Goal: Transaction & Acquisition: Purchase product/service

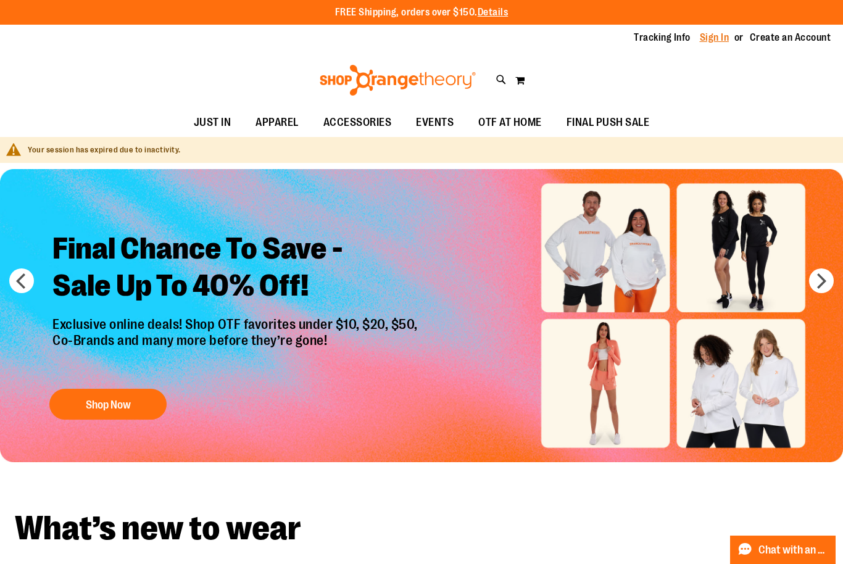
click at [718, 38] on link "Sign In" at bounding box center [715, 38] width 30 height 14
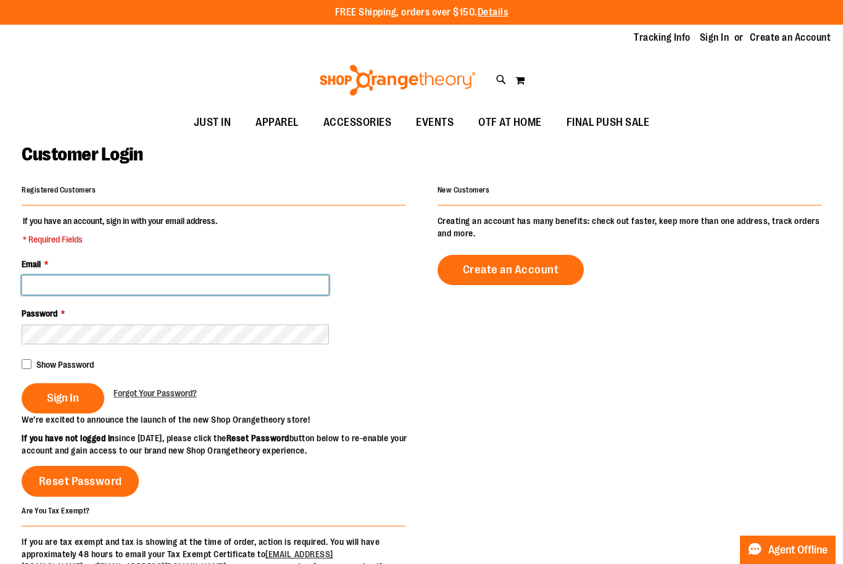
scroll to position [13, 0]
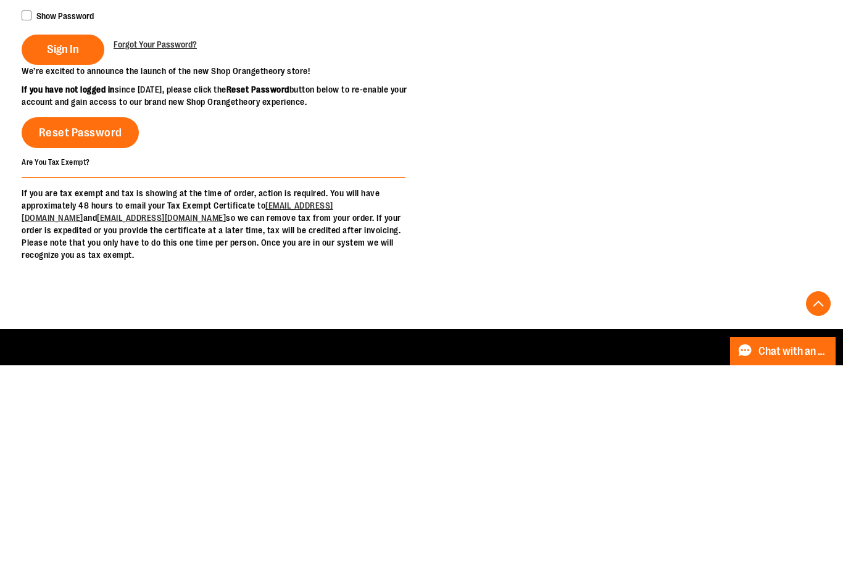
type input "**********"
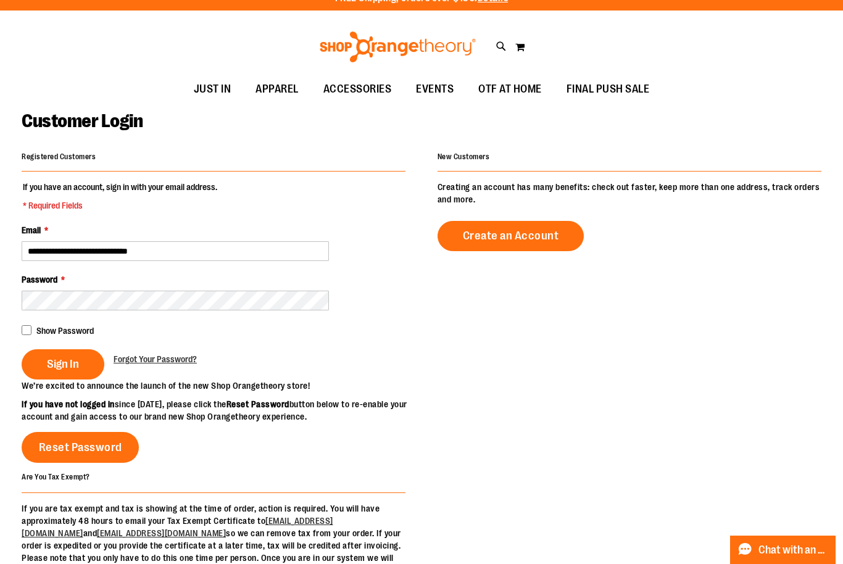
scroll to position [0, 0]
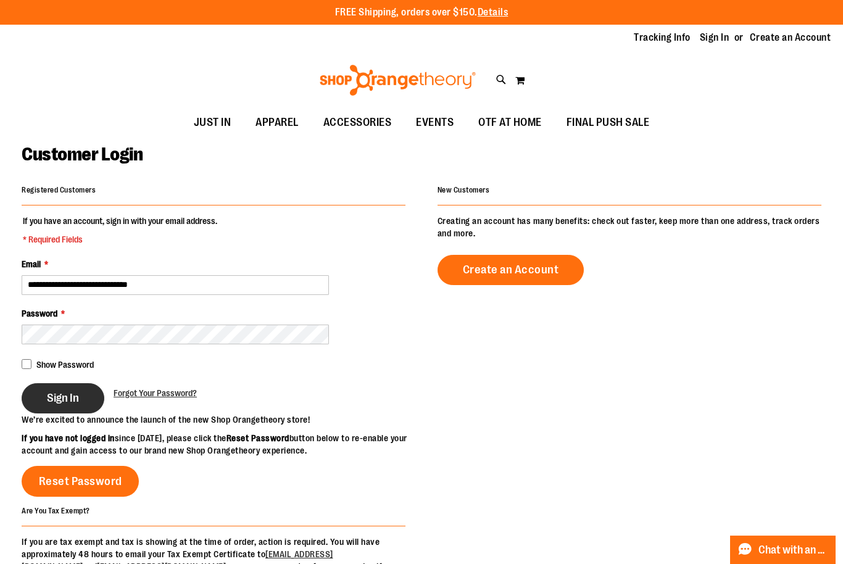
click at [62, 397] on span "Sign In" at bounding box center [63, 398] width 32 height 14
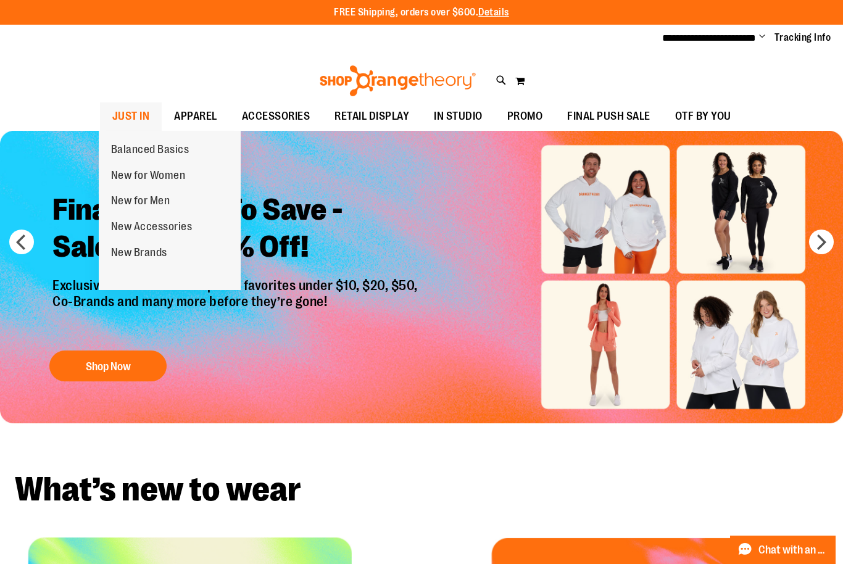
click at [131, 112] on span "JUST IN" at bounding box center [131, 116] width 38 height 28
click at [143, 199] on span "New for Men" at bounding box center [140, 201] width 59 height 15
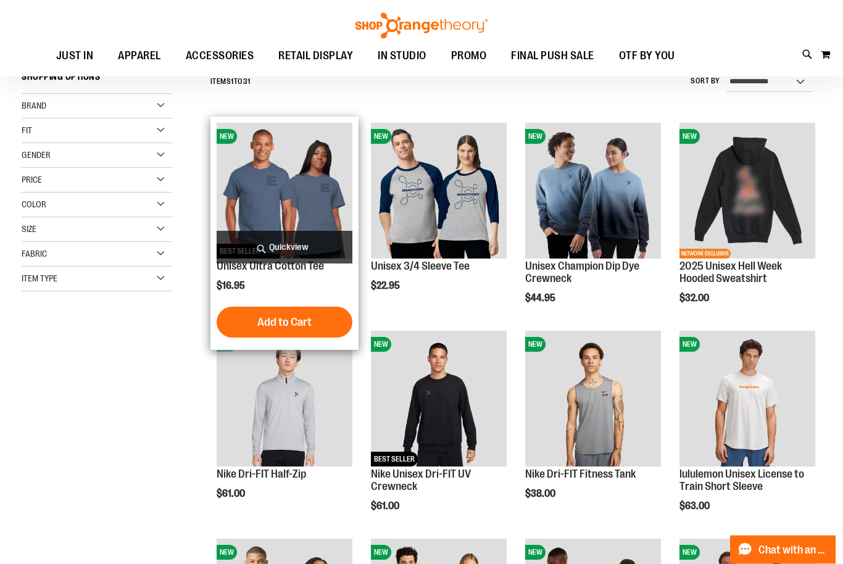
scroll to position [122, 0]
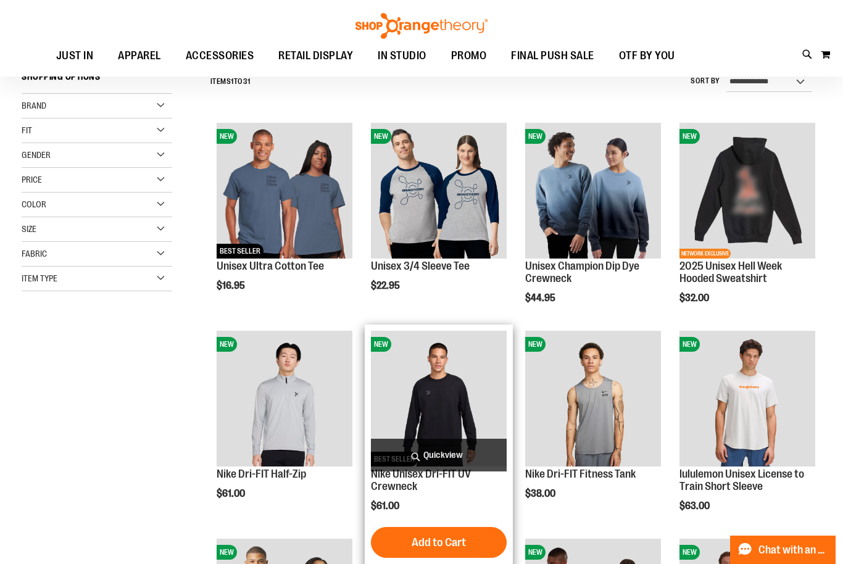
click at [436, 396] on img "product" at bounding box center [439, 399] width 136 height 136
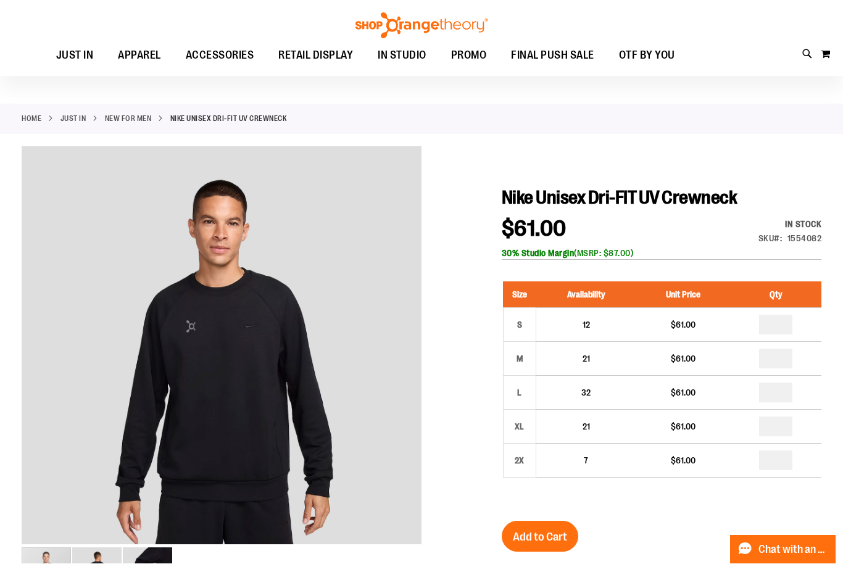
scroll to position [26, 0]
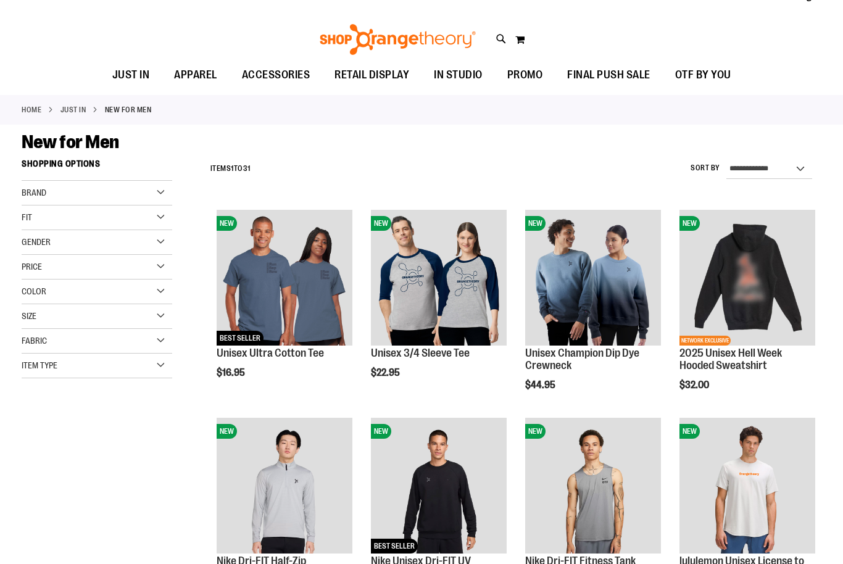
scroll to position [41, 0]
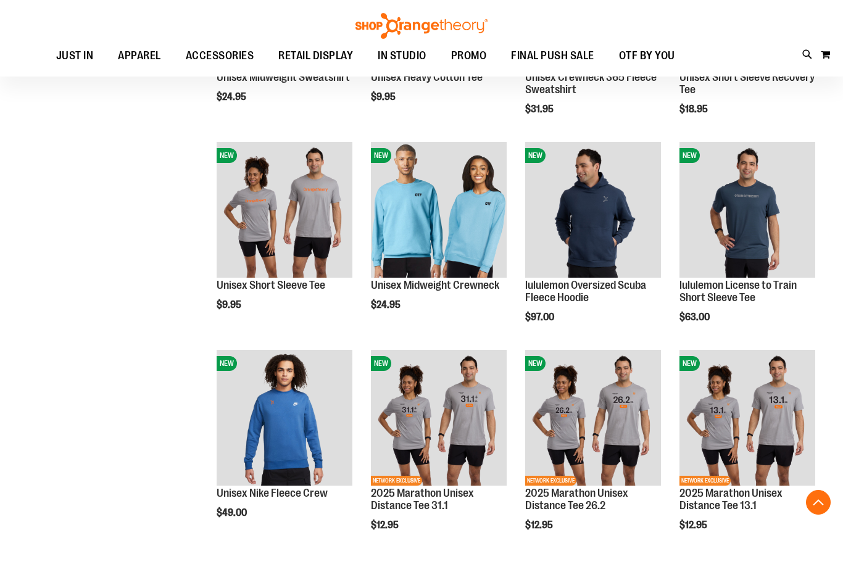
scroll to position [836, 0]
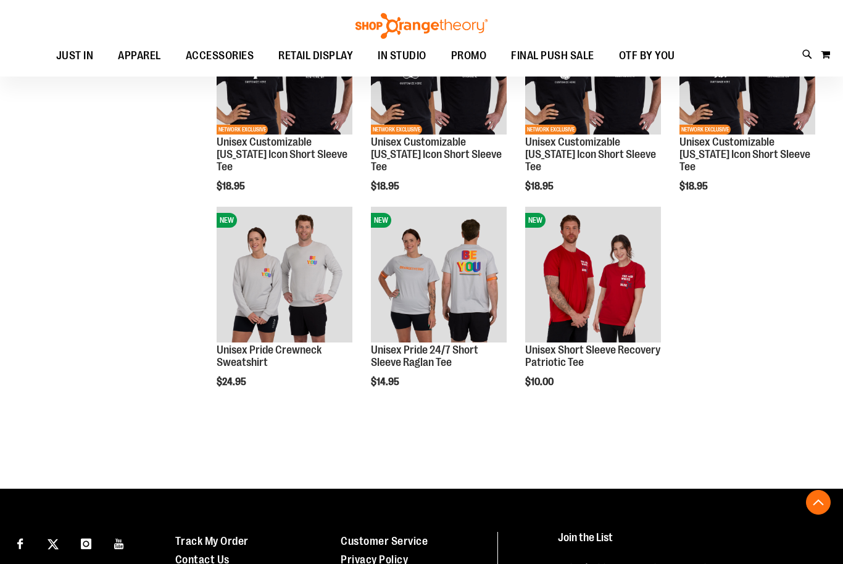
scroll to position [1502, 0]
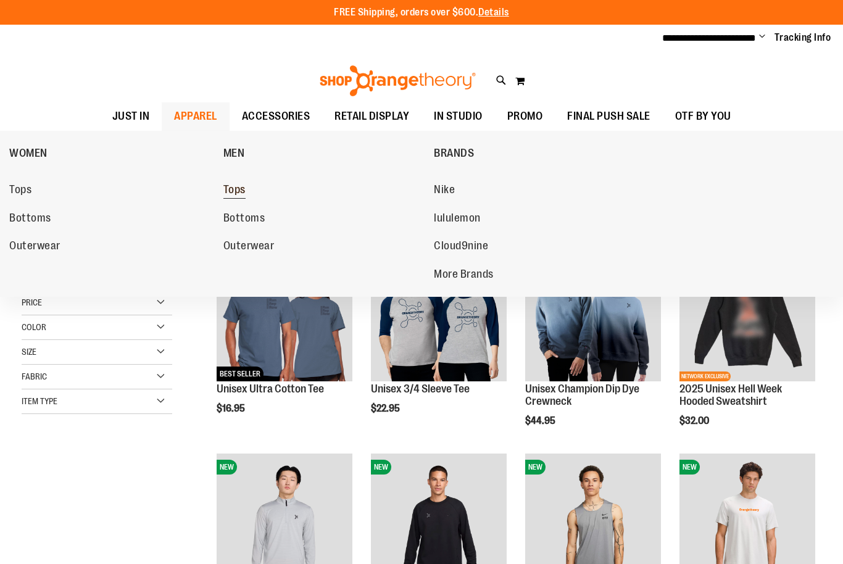
click at [234, 185] on span "Tops" at bounding box center [234, 190] width 22 height 15
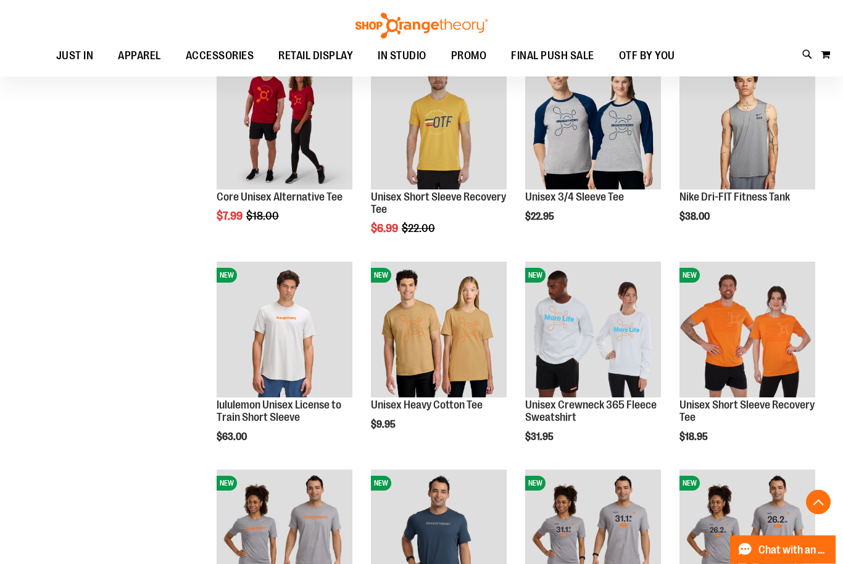
scroll to position [681, 0]
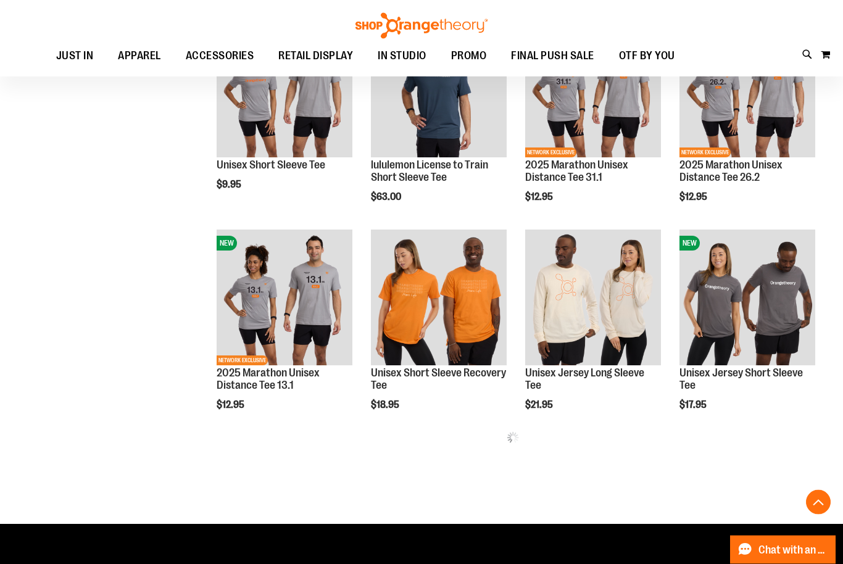
scroll to position [1055, 0]
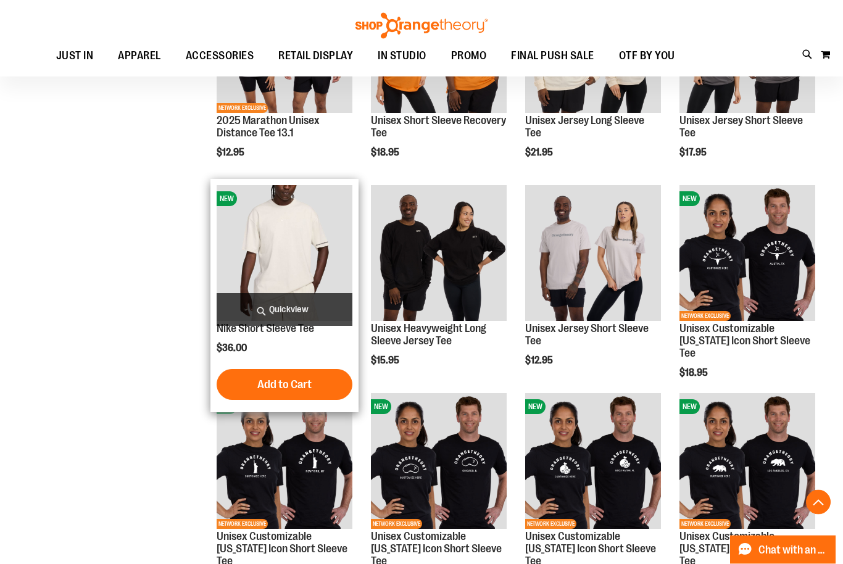
scroll to position [1307, 0]
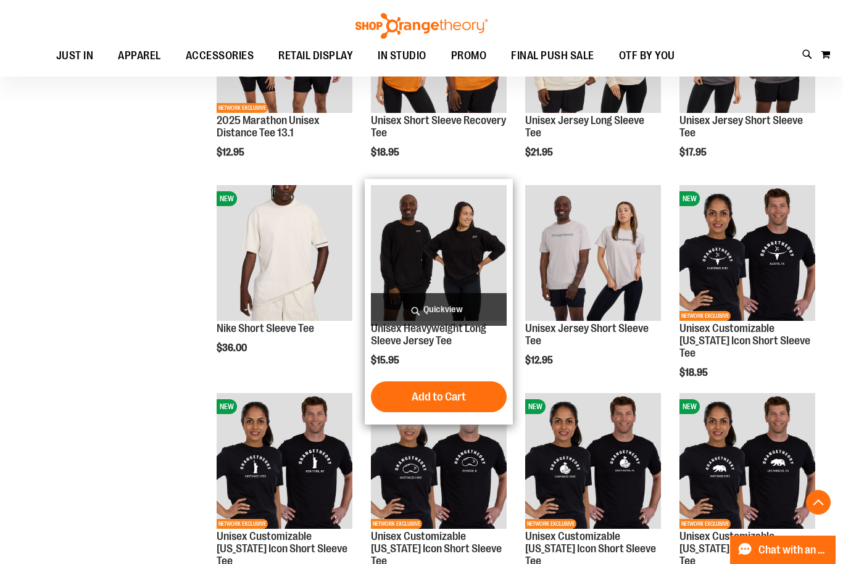
click at [425, 273] on img "product" at bounding box center [439, 253] width 136 height 136
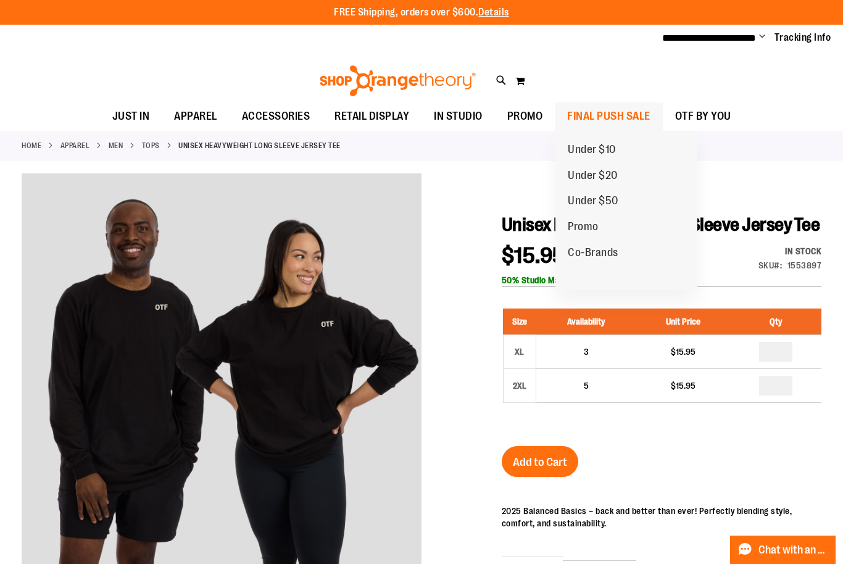
click at [608, 120] on span "FINAL PUSH SALE" at bounding box center [608, 116] width 83 height 28
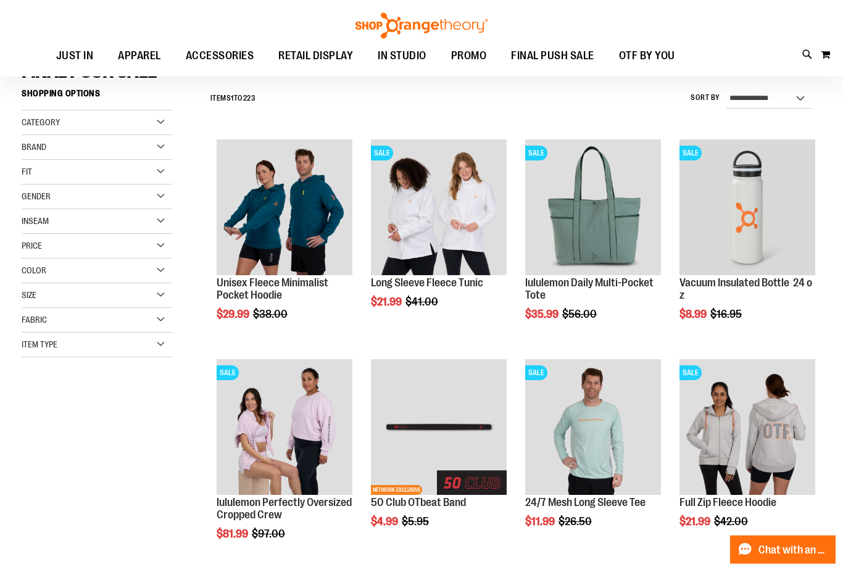
scroll to position [111, 0]
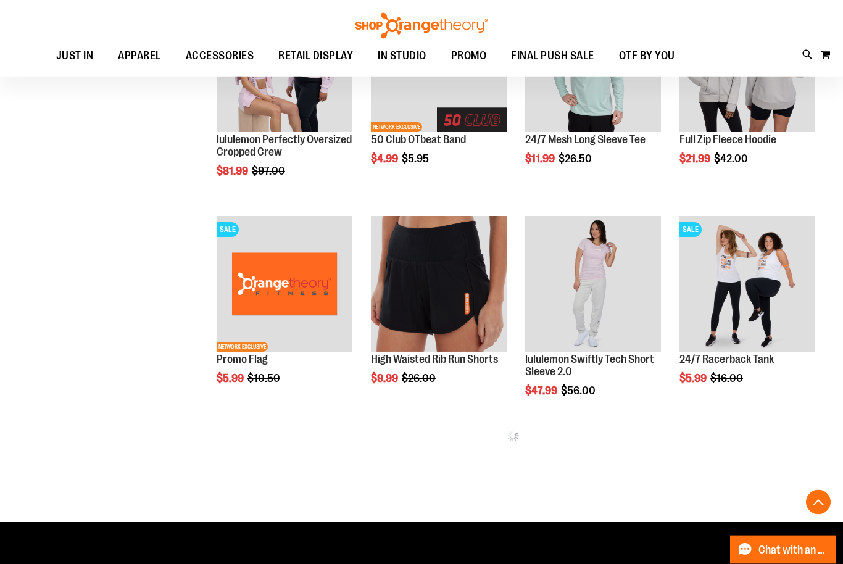
scroll to position [468, 0]
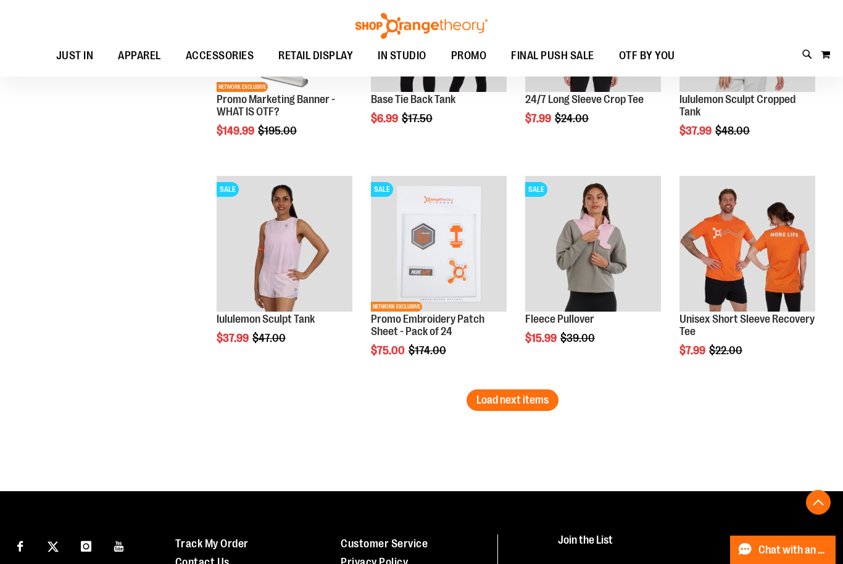
scroll to position [1933, 0]
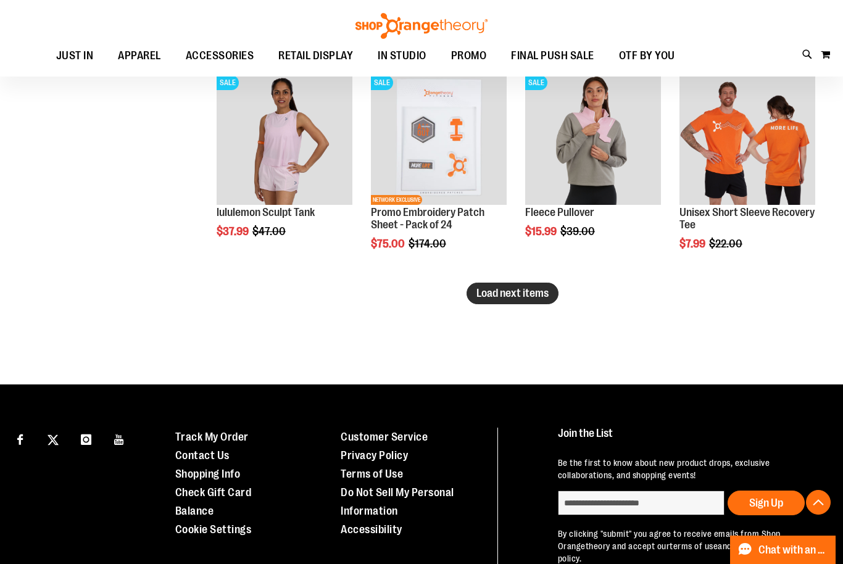
click at [476, 294] on span "Load next items" at bounding box center [512, 293] width 72 height 12
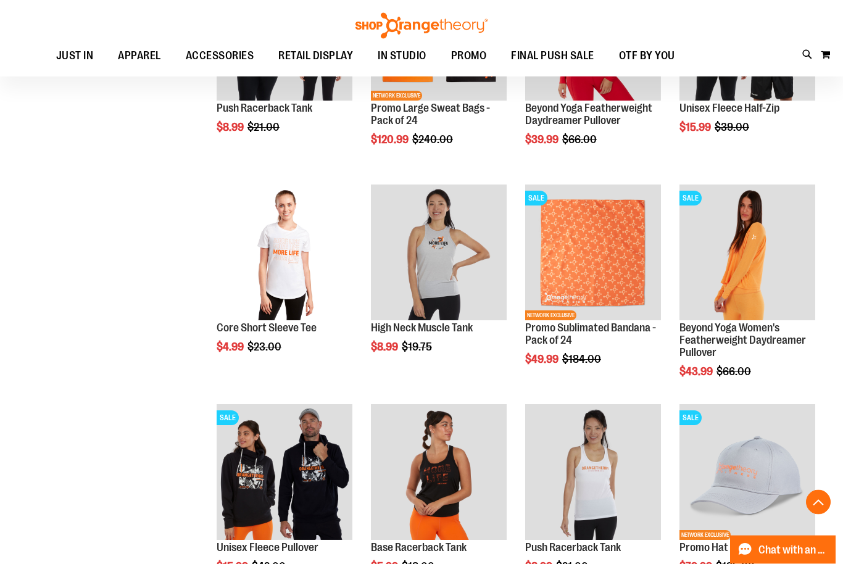
scroll to position [2358, 0]
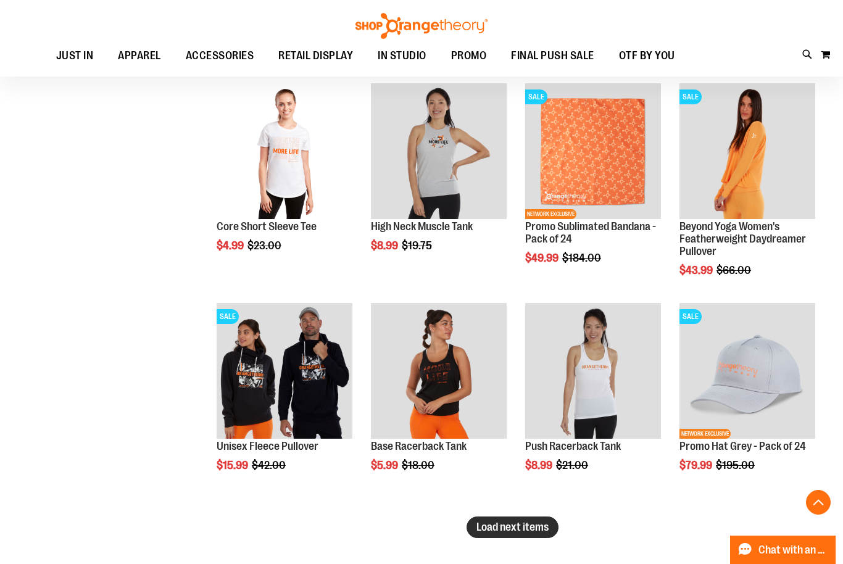
click at [534, 530] on span "Load next items" at bounding box center [512, 527] width 72 height 12
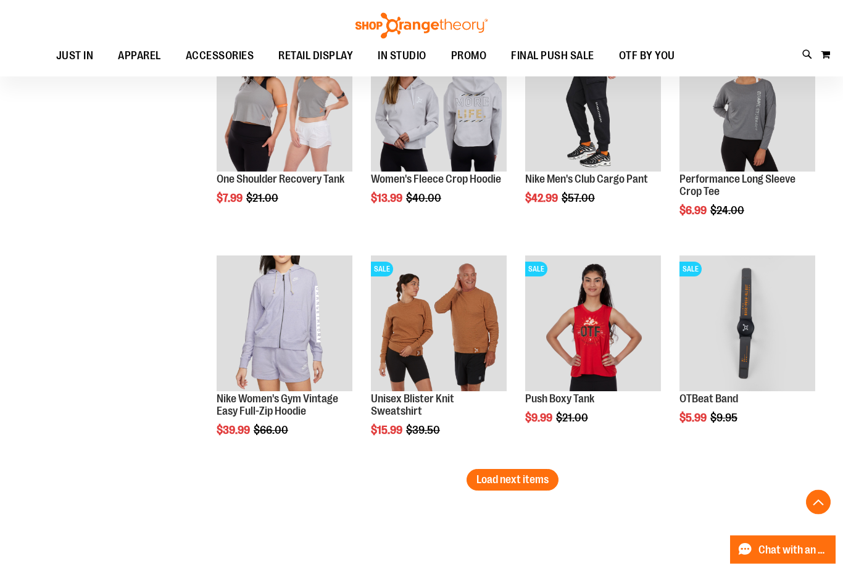
scroll to position [3066, 0]
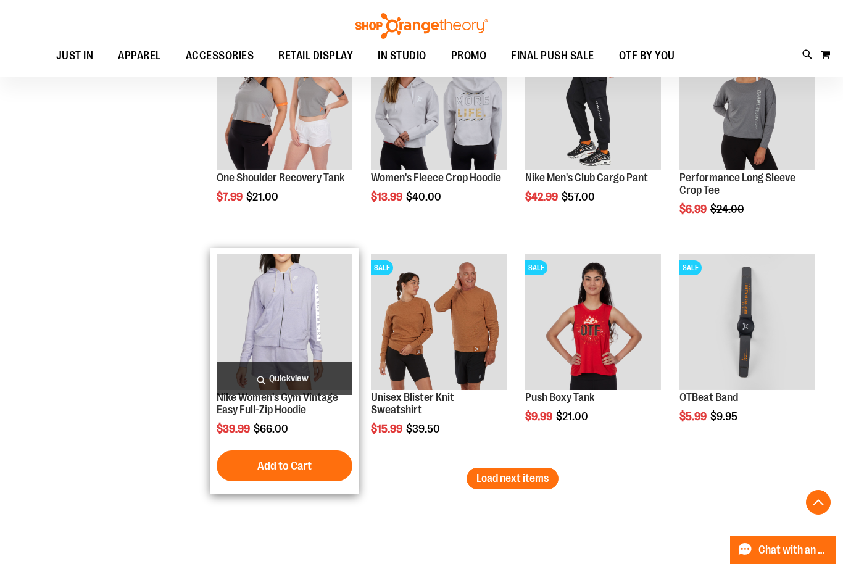
click at [294, 378] on span "Quickview" at bounding box center [285, 378] width 136 height 33
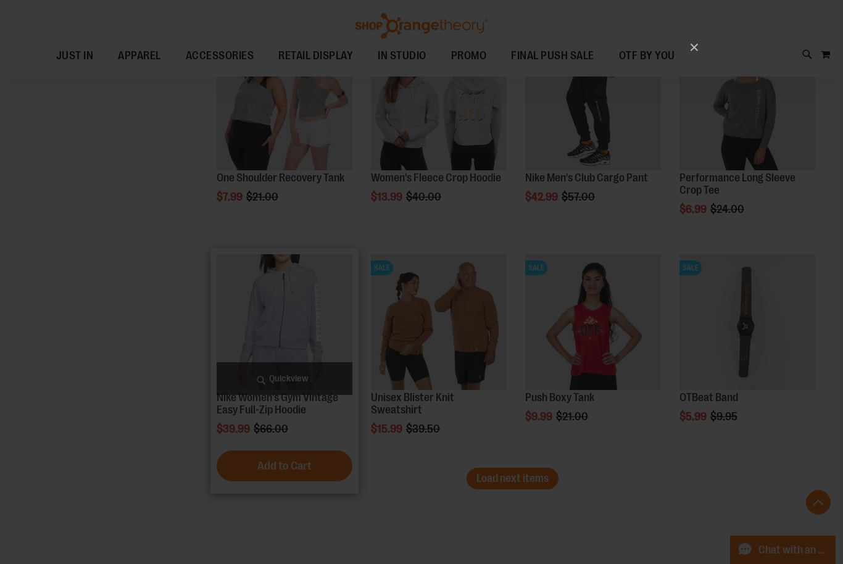
scroll to position [0, 0]
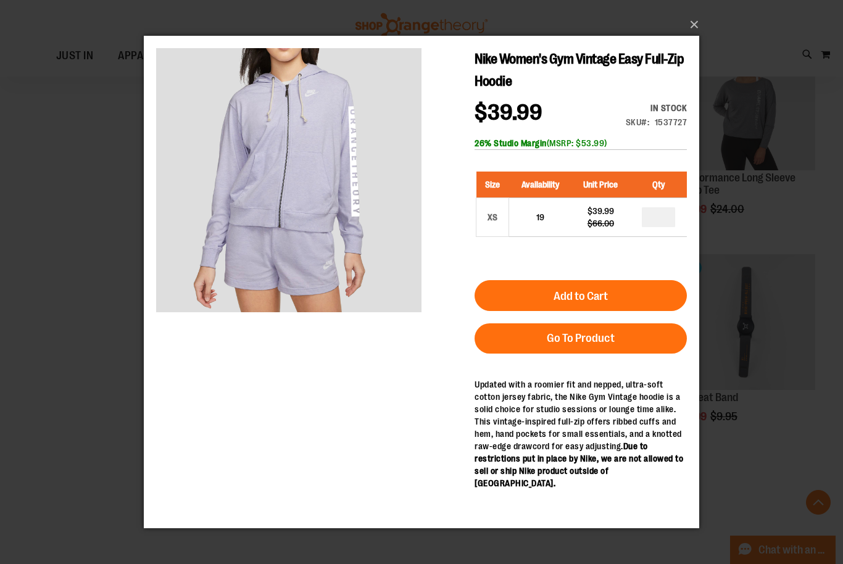
click at [696, 38] on button "×" at bounding box center [424, 24] width 555 height 27
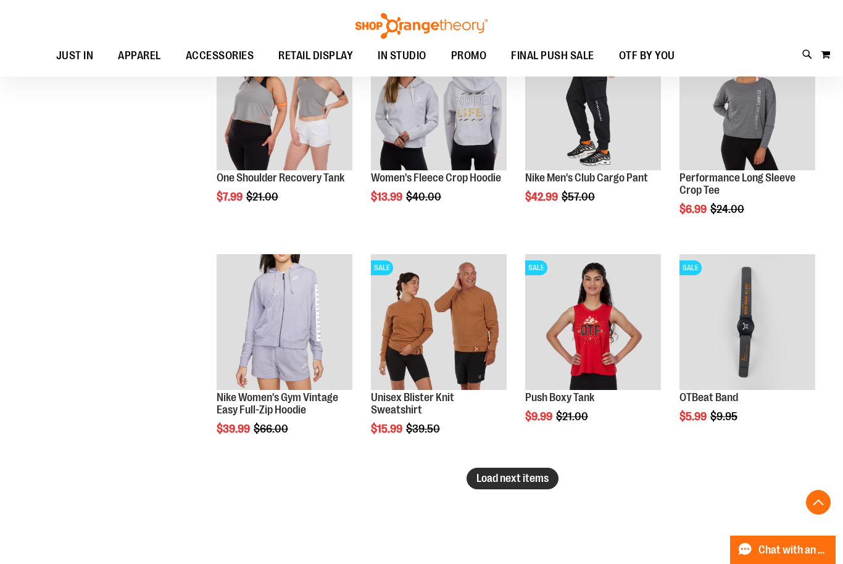
click at [532, 480] on span "Load next items" at bounding box center [512, 478] width 72 height 12
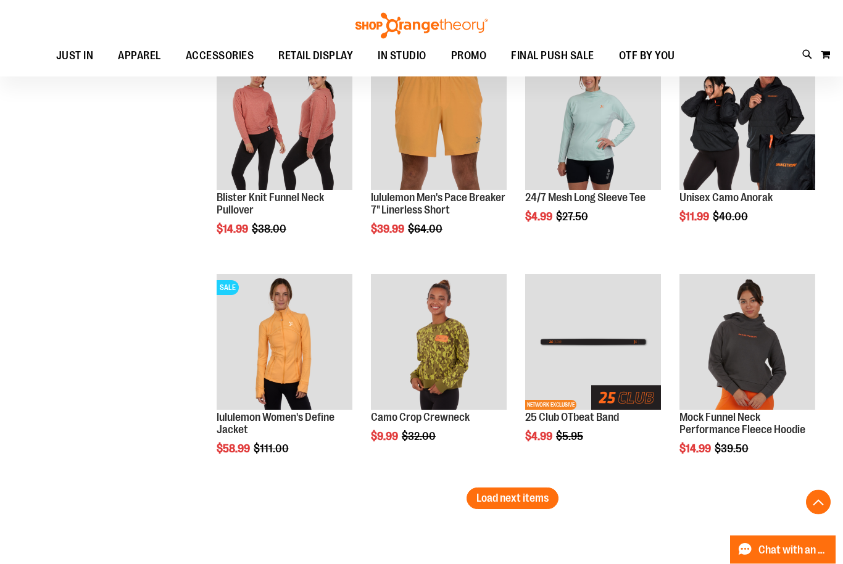
scroll to position [3705, 0]
click at [504, 507] on button "Load next items" at bounding box center [513, 499] width 92 height 22
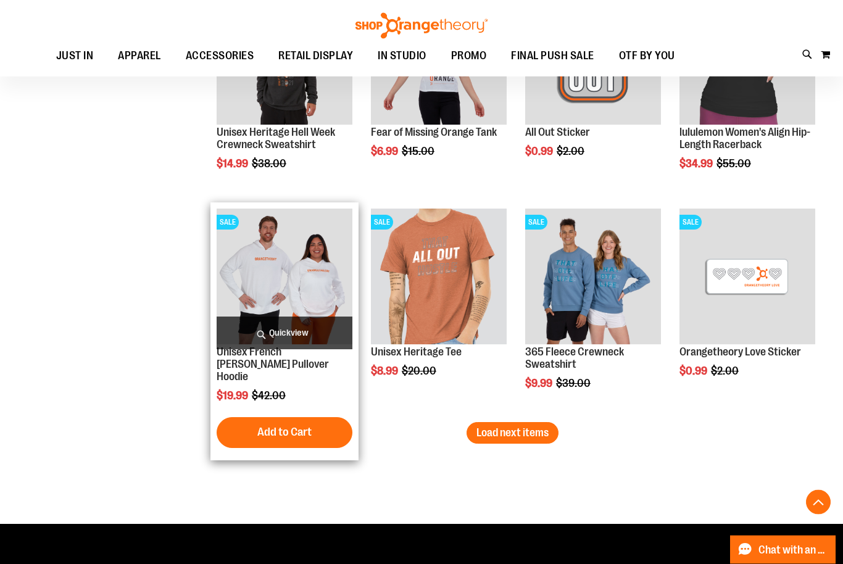
scroll to position [4430, 0]
click at [307, 339] on span "Quickview" at bounding box center [285, 333] width 136 height 33
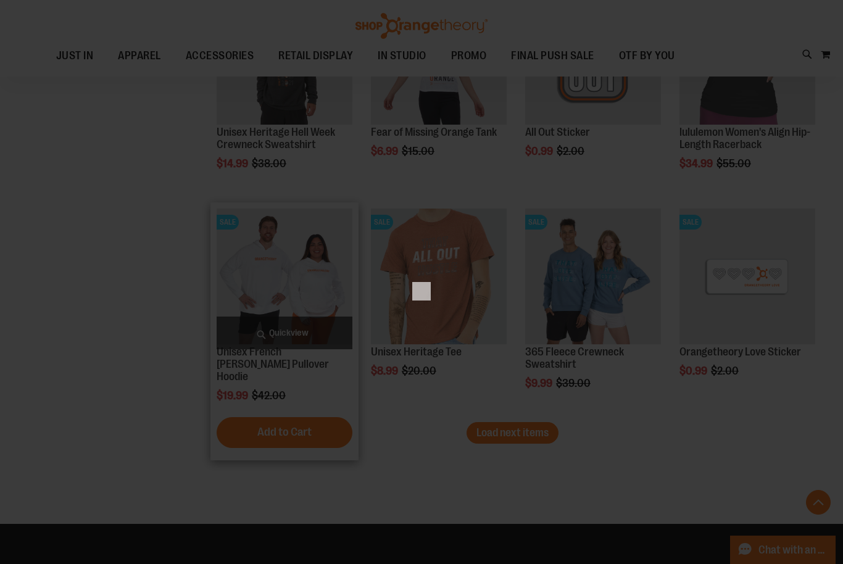
scroll to position [0, 0]
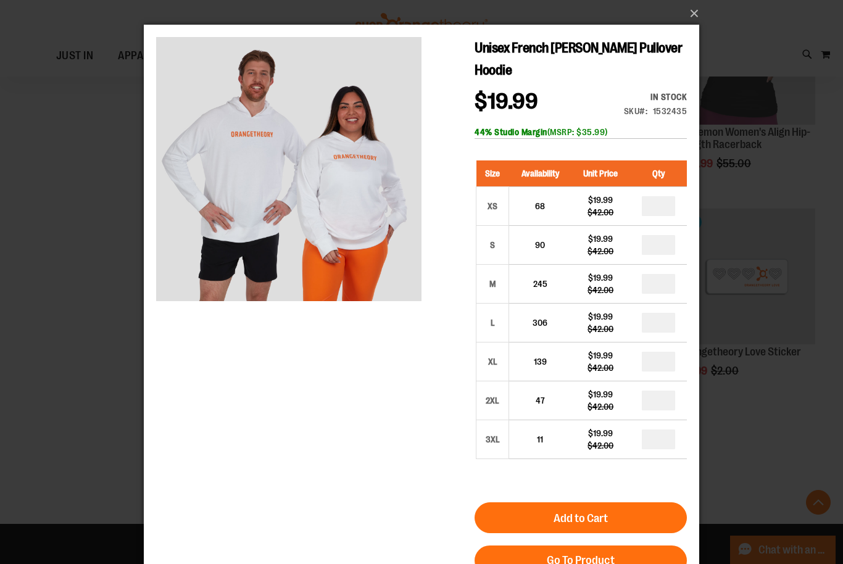
click at [692, 14] on button "×" at bounding box center [424, 13] width 555 height 27
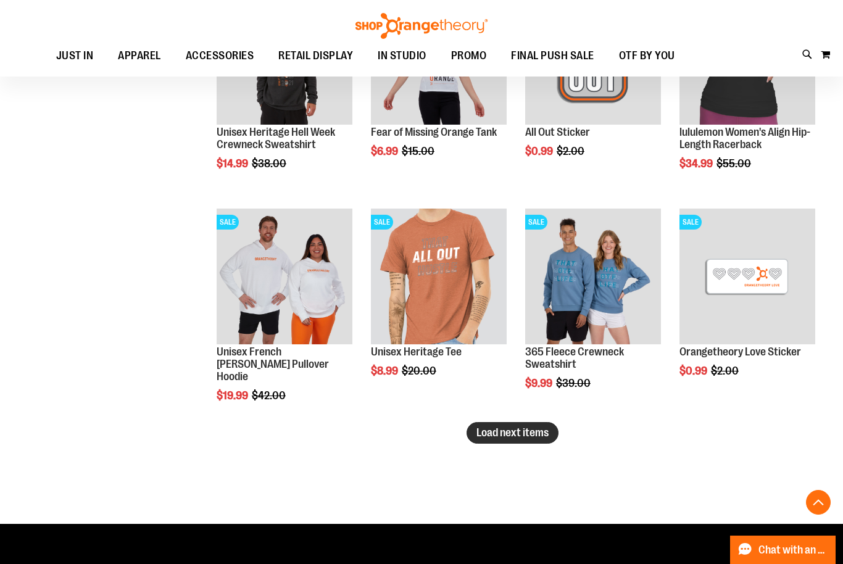
click at [516, 426] on span "Load next items" at bounding box center [512, 432] width 72 height 12
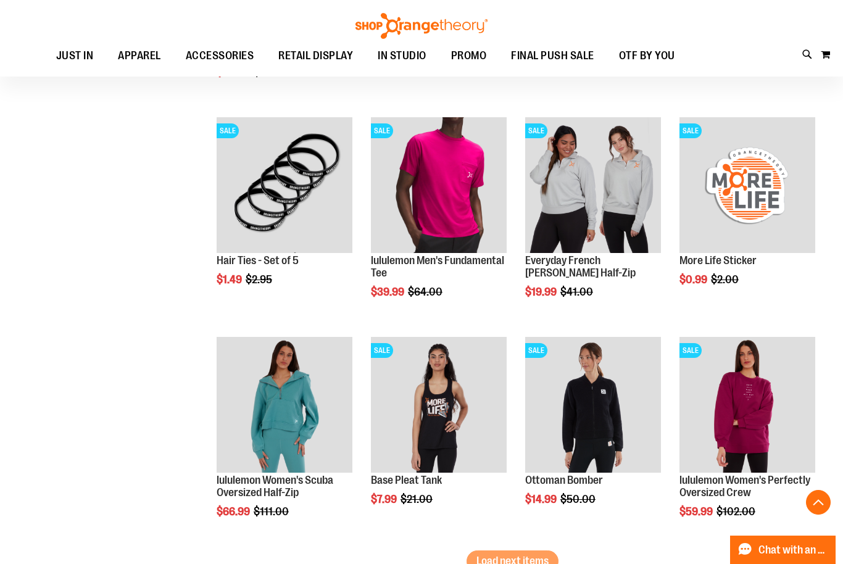
scroll to position [5067, 0]
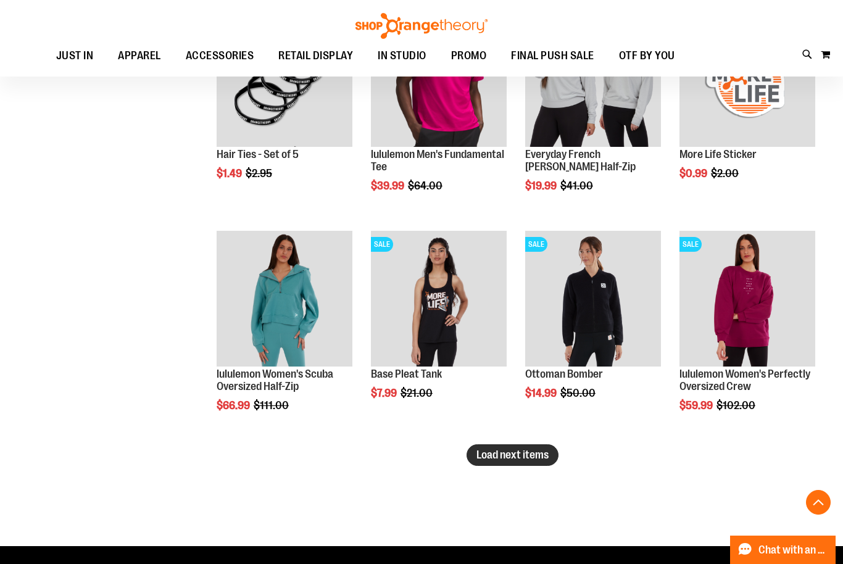
click at [506, 452] on span "Load next items" at bounding box center [512, 455] width 72 height 12
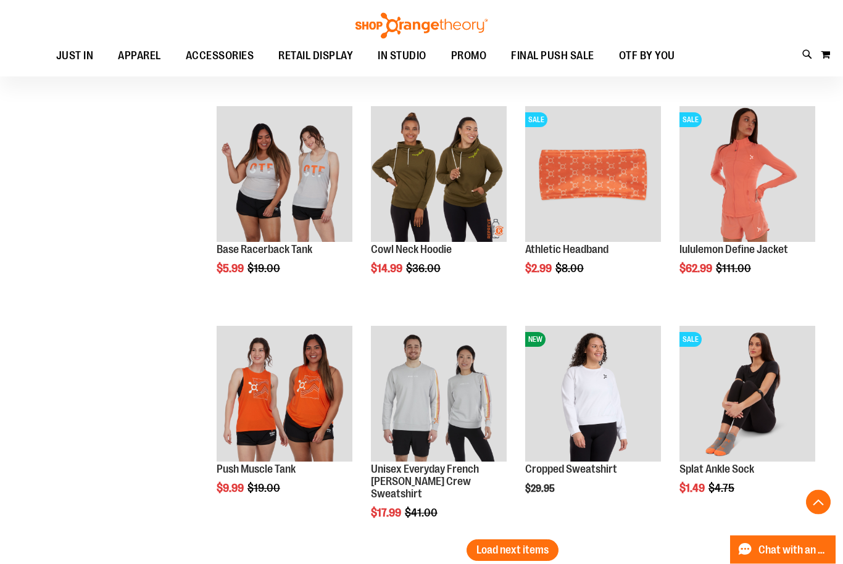
scroll to position [5762, 0]
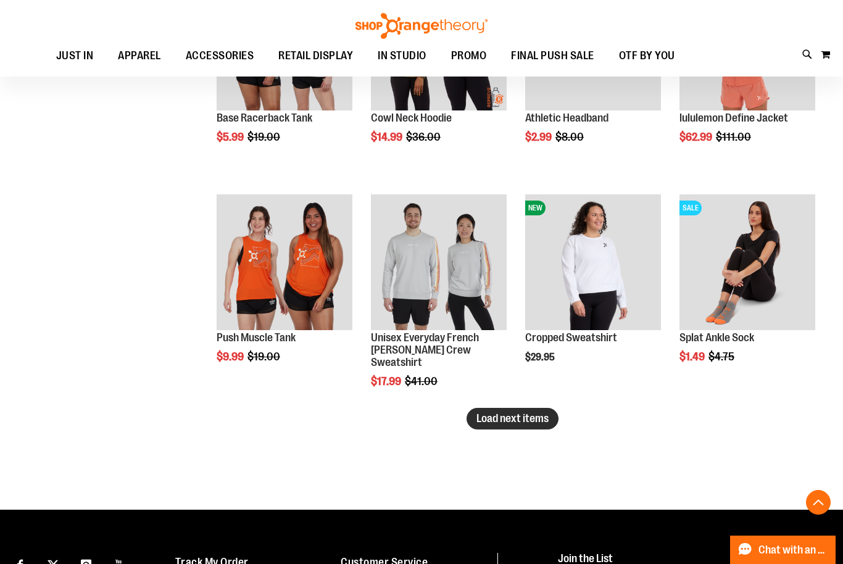
click at [502, 430] on button "Load next items" at bounding box center [513, 419] width 92 height 22
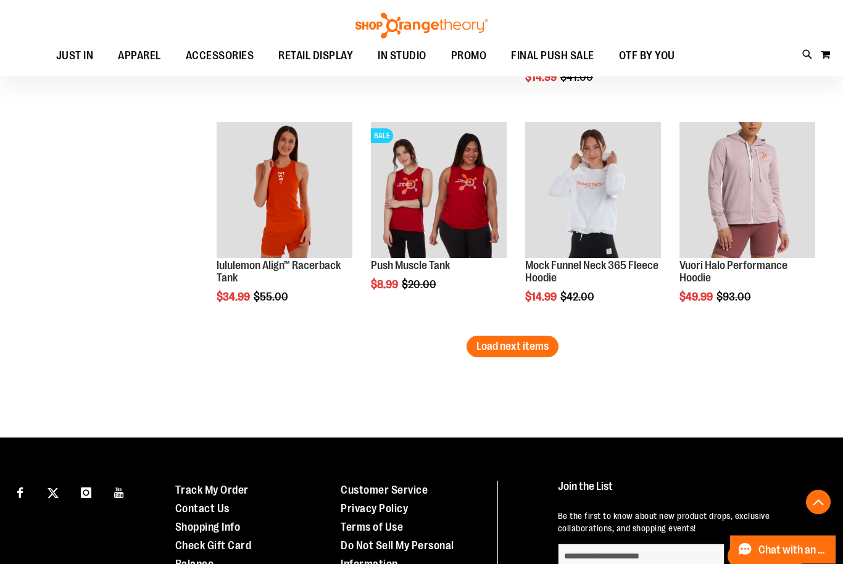
scroll to position [6493, 0]
click at [504, 352] on span "Load next items" at bounding box center [512, 346] width 72 height 12
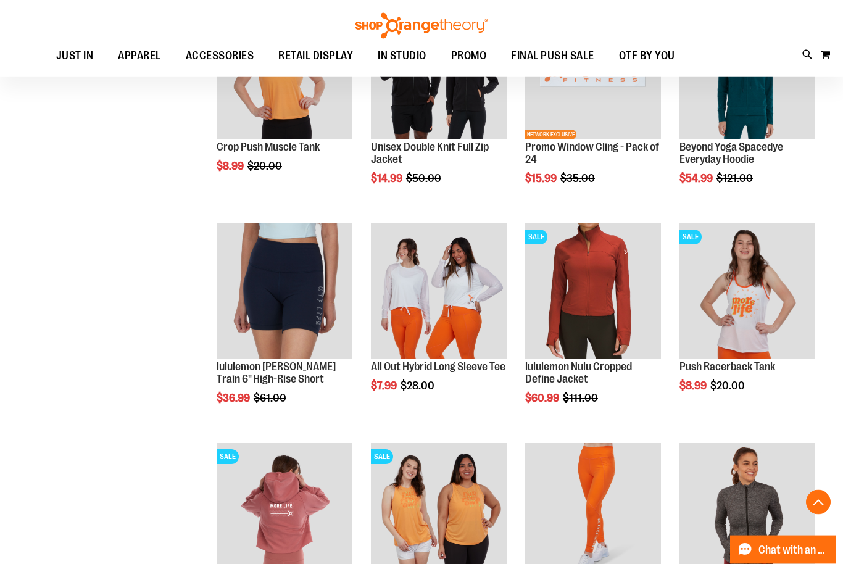
scroll to position [6970, 0]
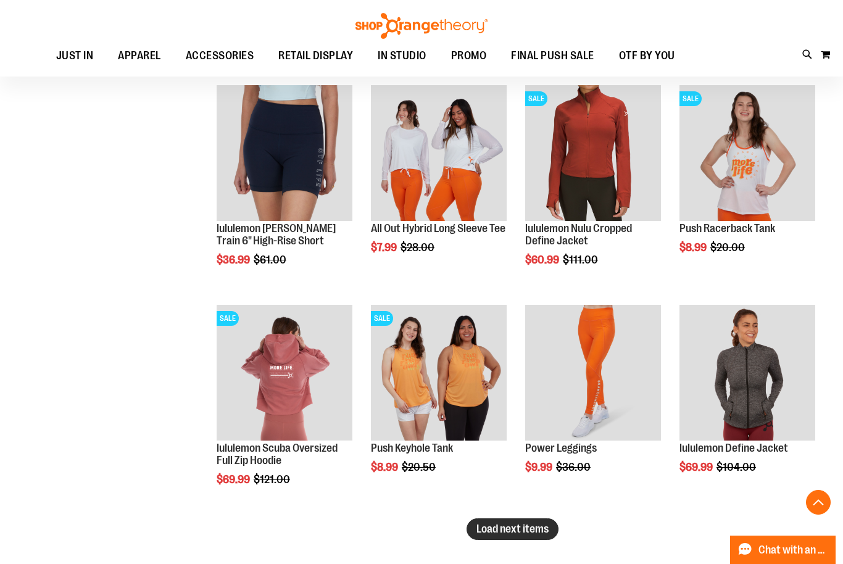
click at [509, 538] on button "Load next items" at bounding box center [513, 529] width 92 height 22
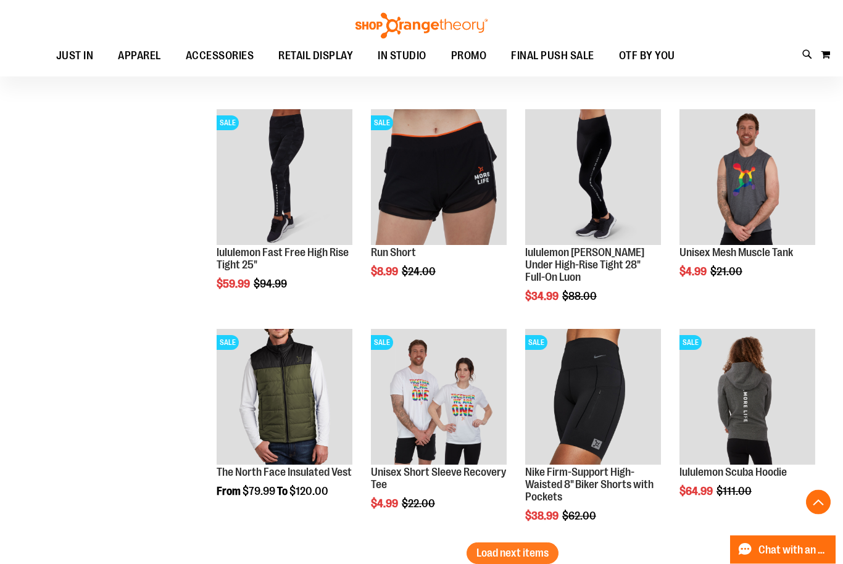
scroll to position [7605, 0]
click at [521, 552] on span "Load next items" at bounding box center [512, 553] width 72 height 12
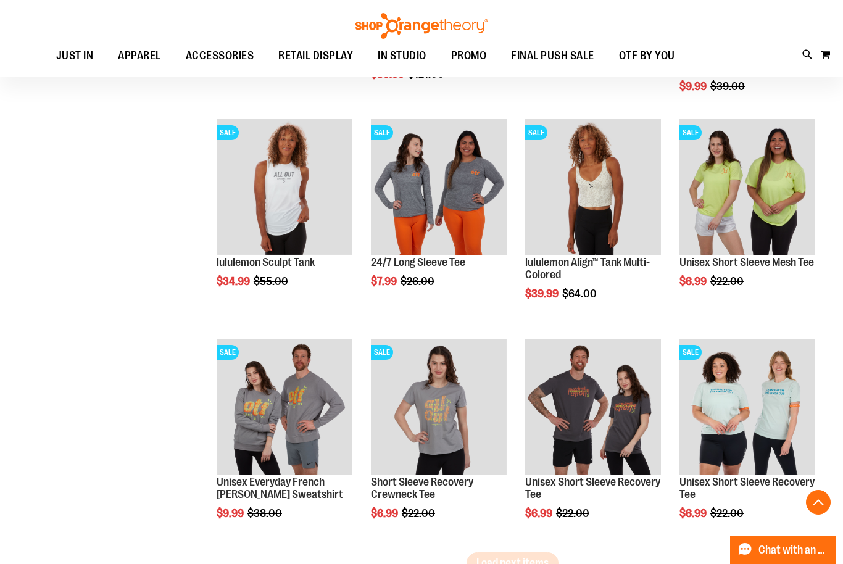
scroll to position [8263, 0]
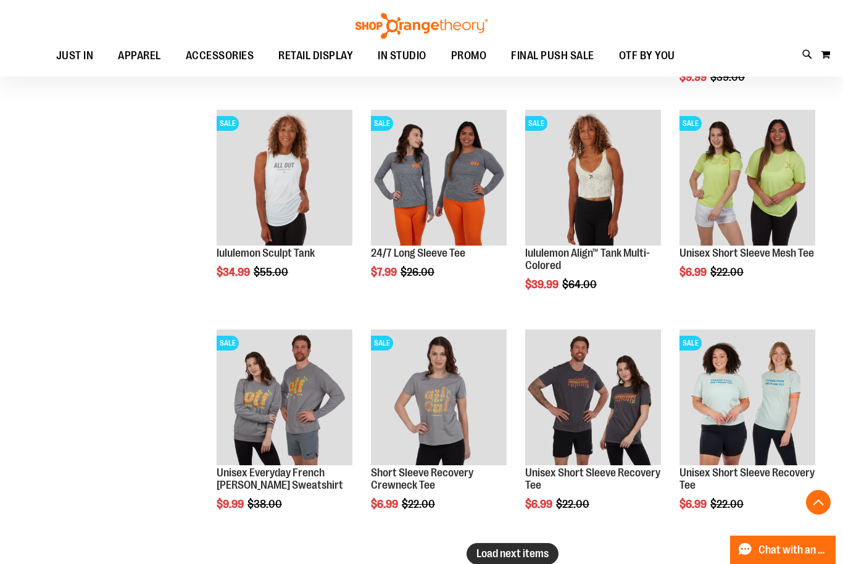
click at [513, 557] on span "Load next items" at bounding box center [512, 553] width 72 height 12
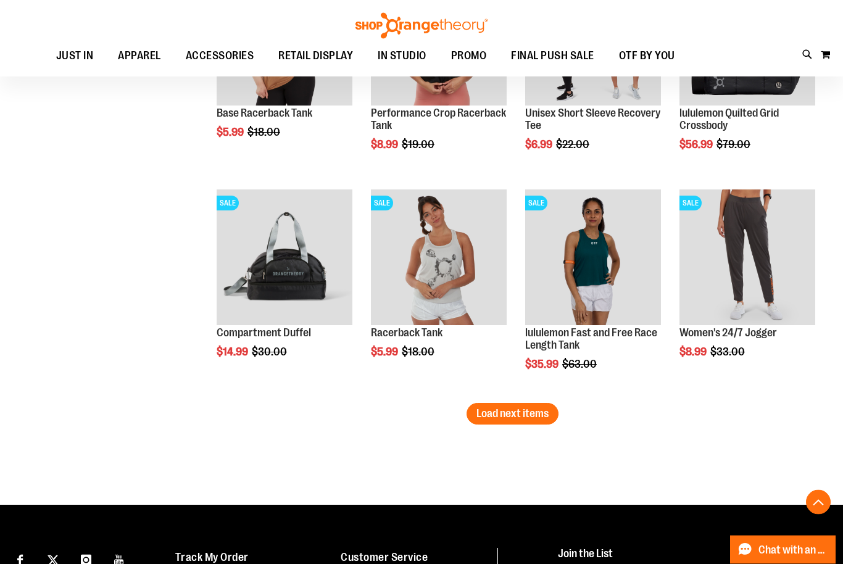
scroll to position [9151, 0]
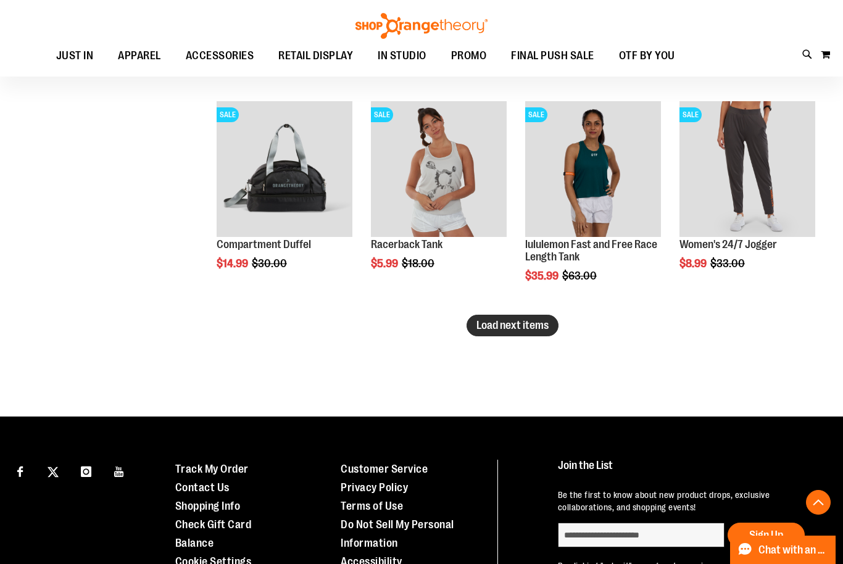
click at [515, 326] on span "Load next items" at bounding box center [512, 325] width 72 height 12
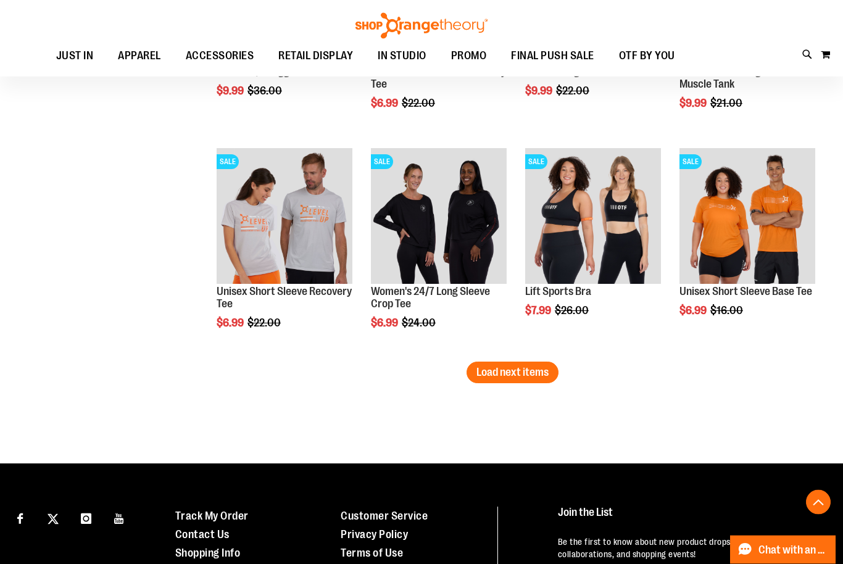
scroll to position [9763, 0]
click at [520, 378] on span "Load next items" at bounding box center [512, 372] width 72 height 12
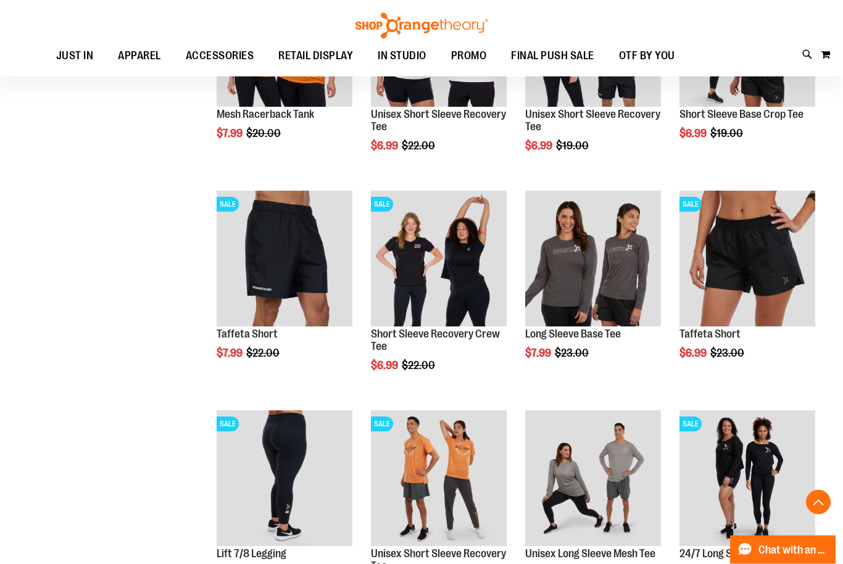
scroll to position [10255, 0]
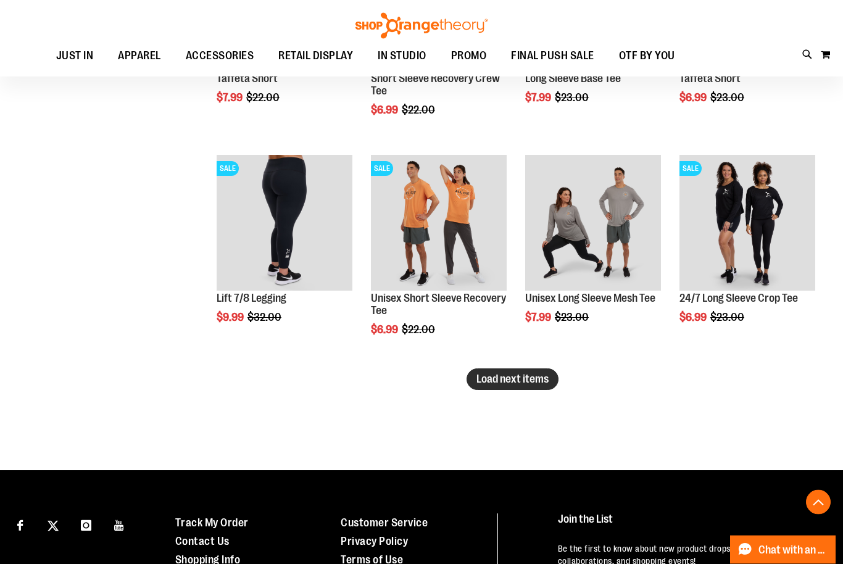
click at [515, 381] on span "Load next items" at bounding box center [512, 379] width 72 height 12
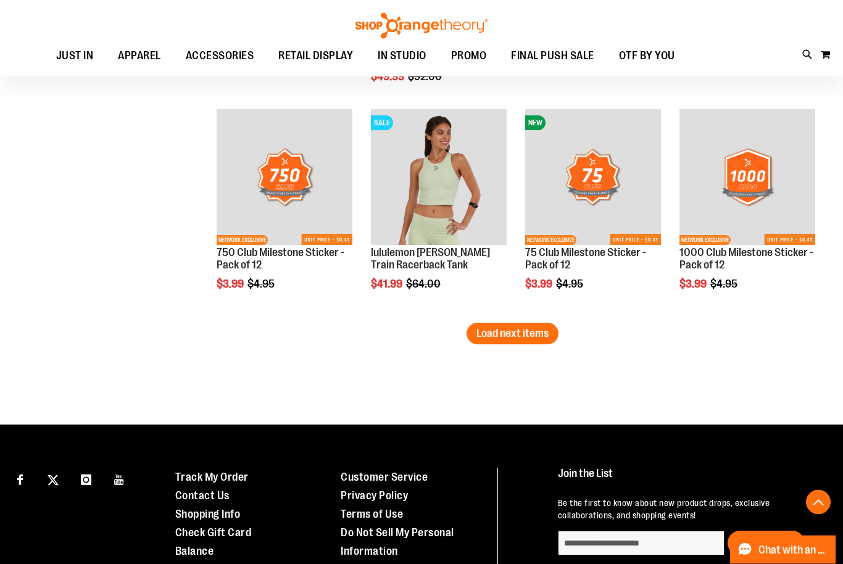
scroll to position [11120, 0]
click at [529, 334] on span "Load next items" at bounding box center [512, 333] width 72 height 12
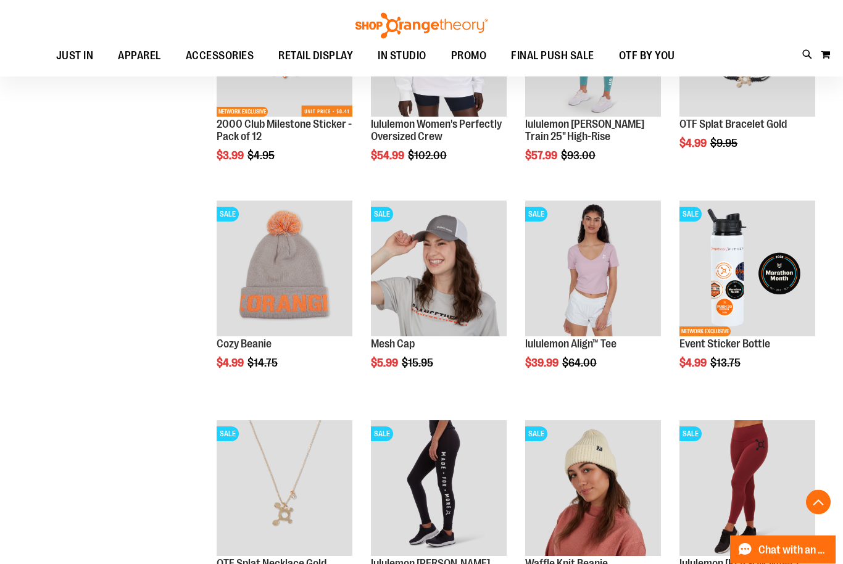
scroll to position [11573, 0]
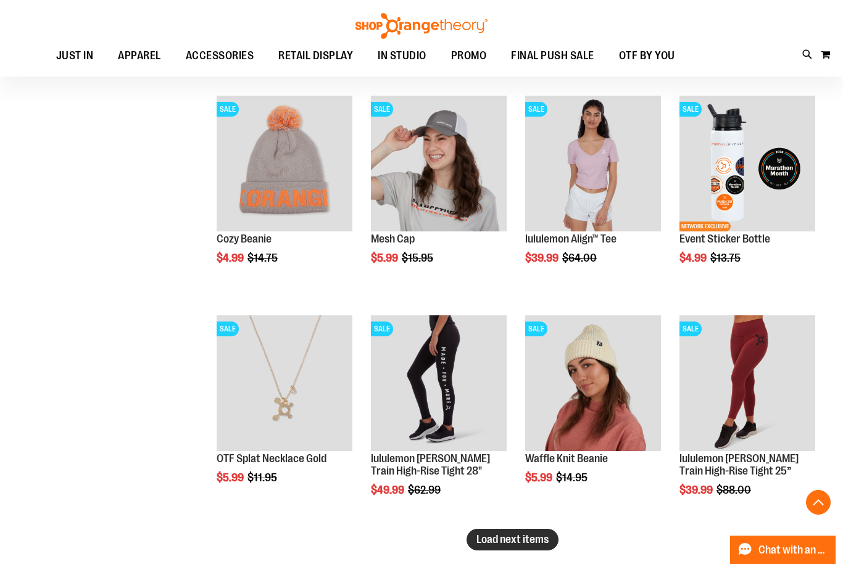
click at [500, 538] on span "Load next items" at bounding box center [512, 539] width 72 height 12
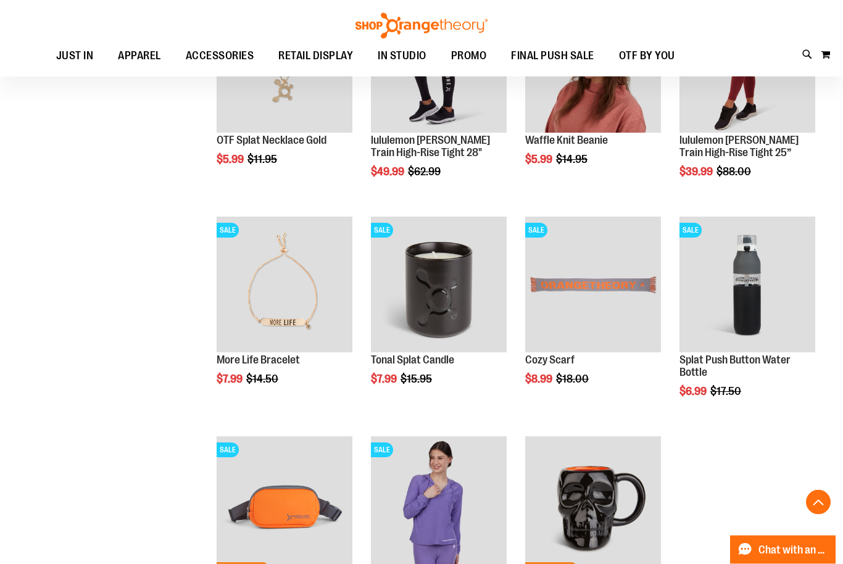
scroll to position [11992, 0]
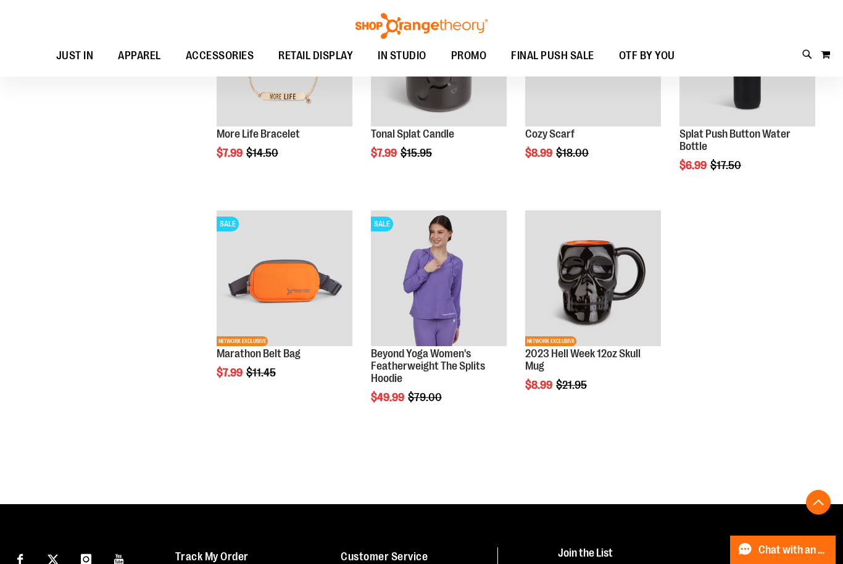
scroll to position [12208, 0]
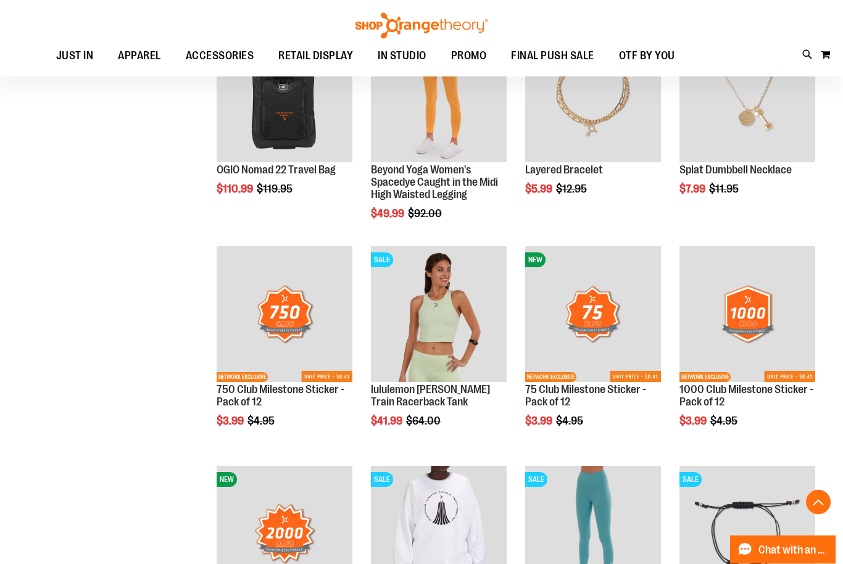
scroll to position [10918, 0]
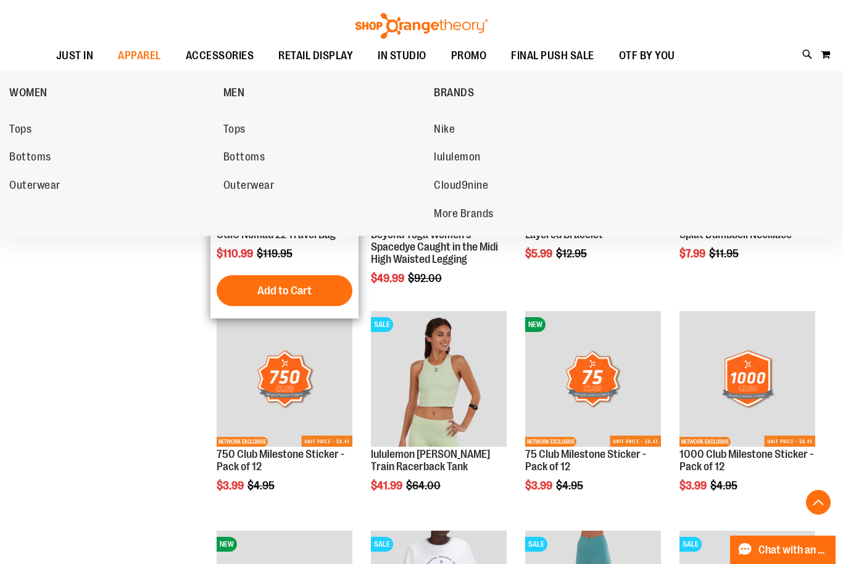
click at [249, 188] on span "Outerwear" at bounding box center [248, 186] width 51 height 15
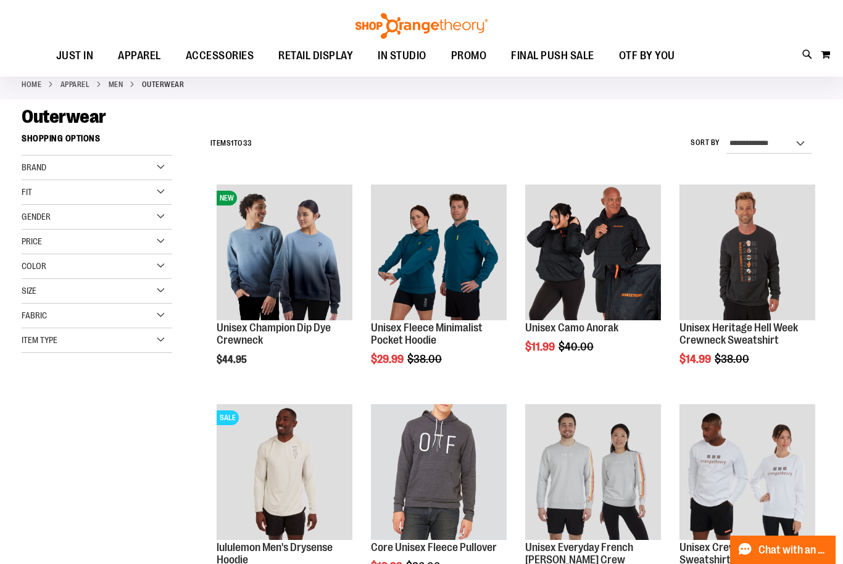
scroll to position [216, 0]
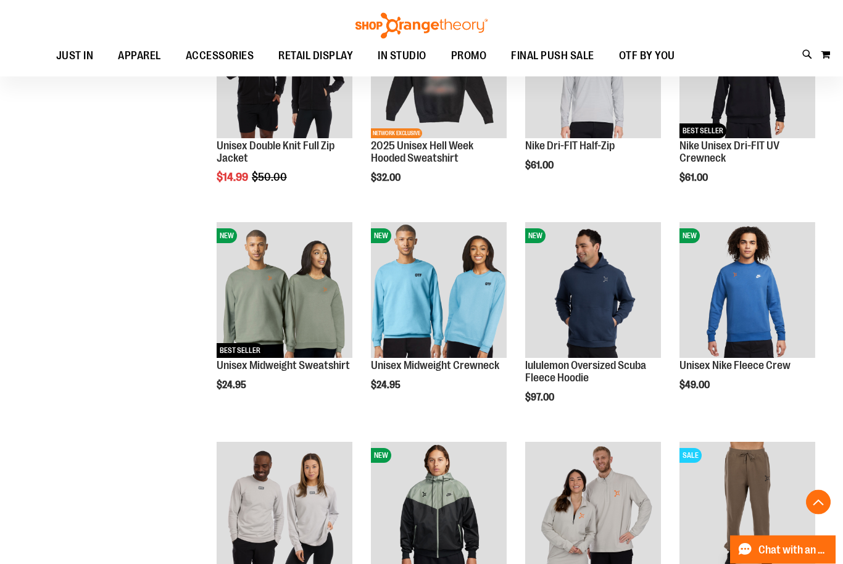
scroll to position [778, 0]
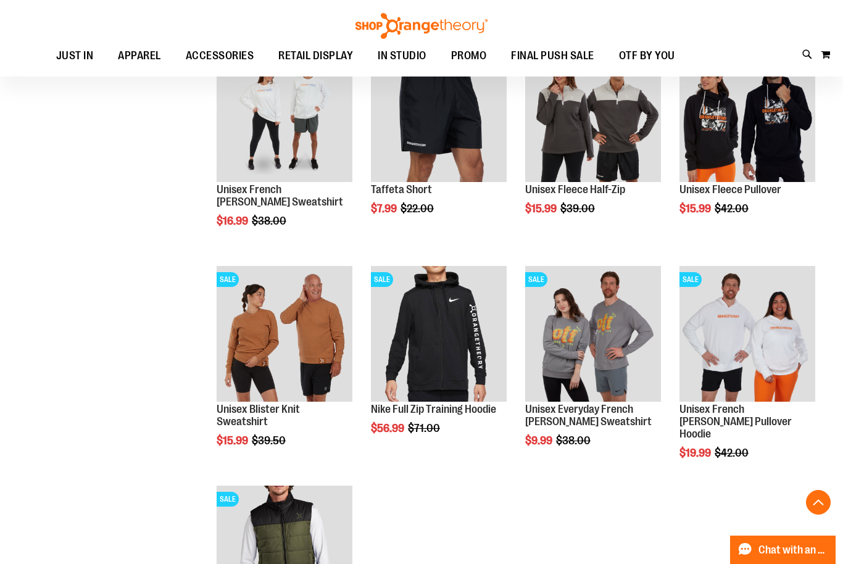
scroll to position [1588, 0]
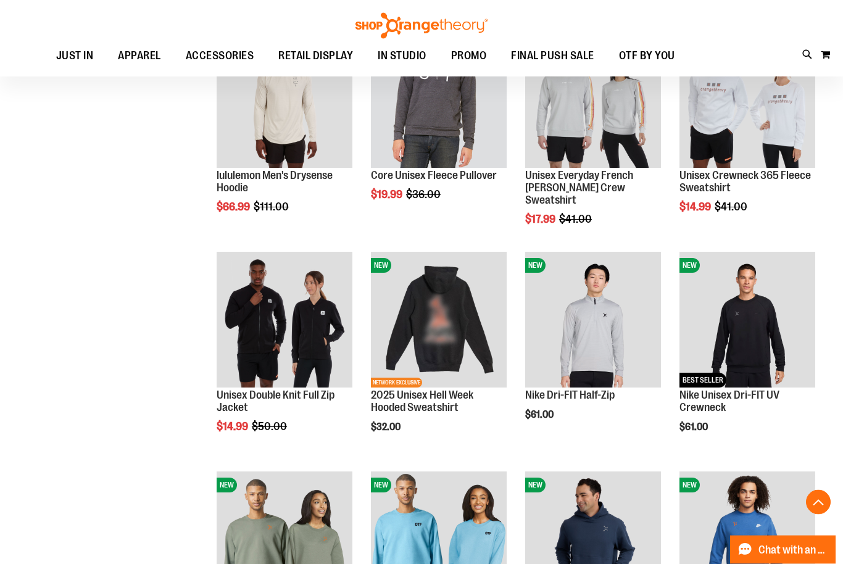
scroll to position [373, 0]
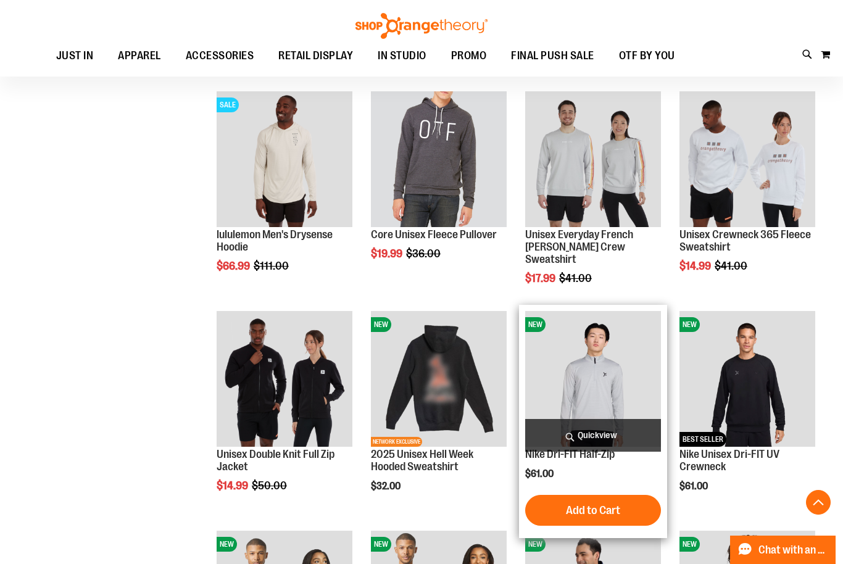
click at [601, 439] on span "Quickview" at bounding box center [593, 435] width 136 height 33
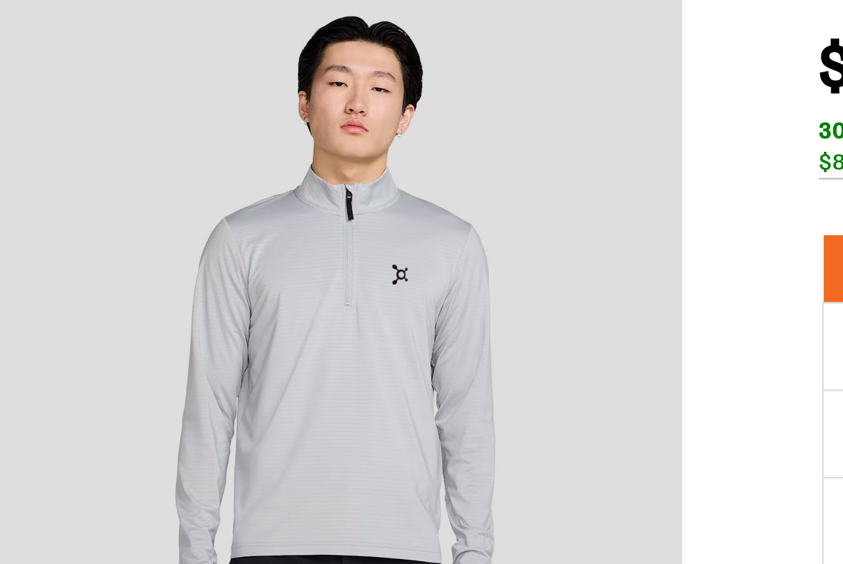
scroll to position [244, 0]
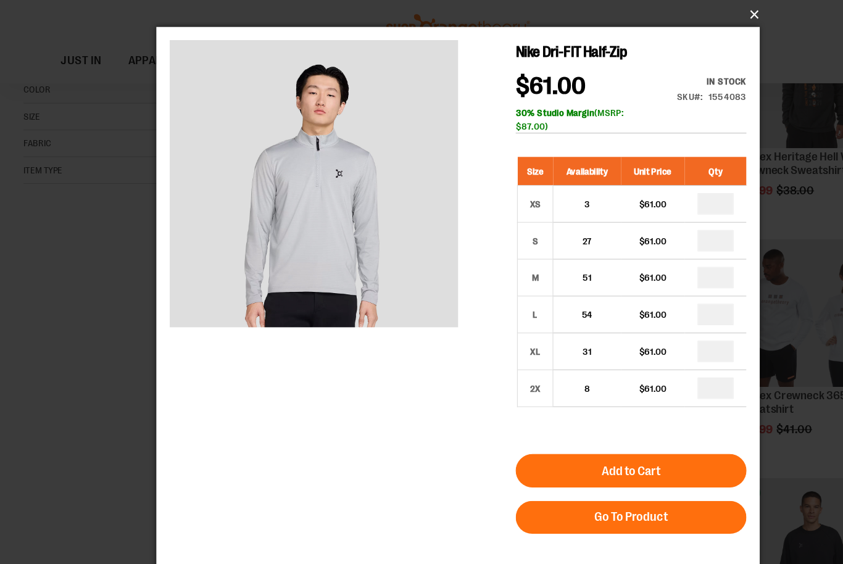
click at [691, 14] on button "×" at bounding box center [424, 13] width 555 height 27
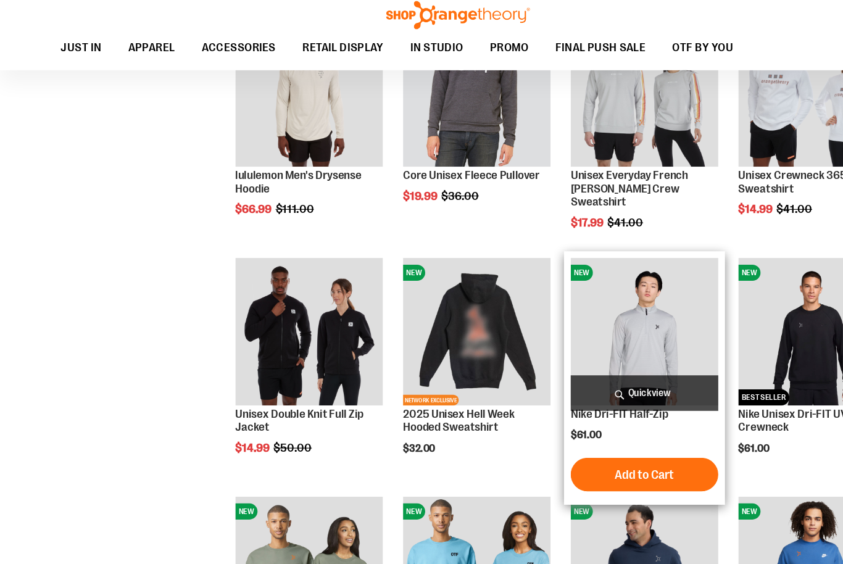
scroll to position [566, 0]
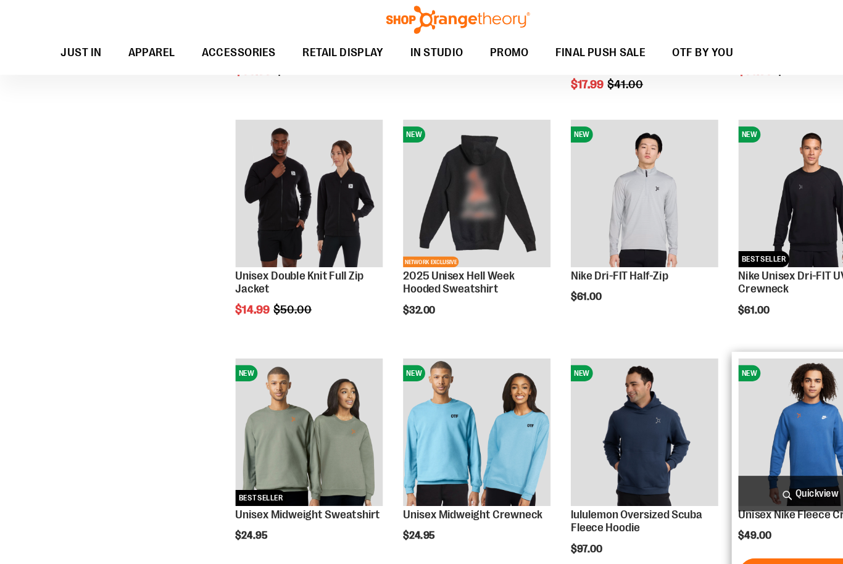
click at [758, 454] on span "Quickview" at bounding box center [747, 462] width 136 height 33
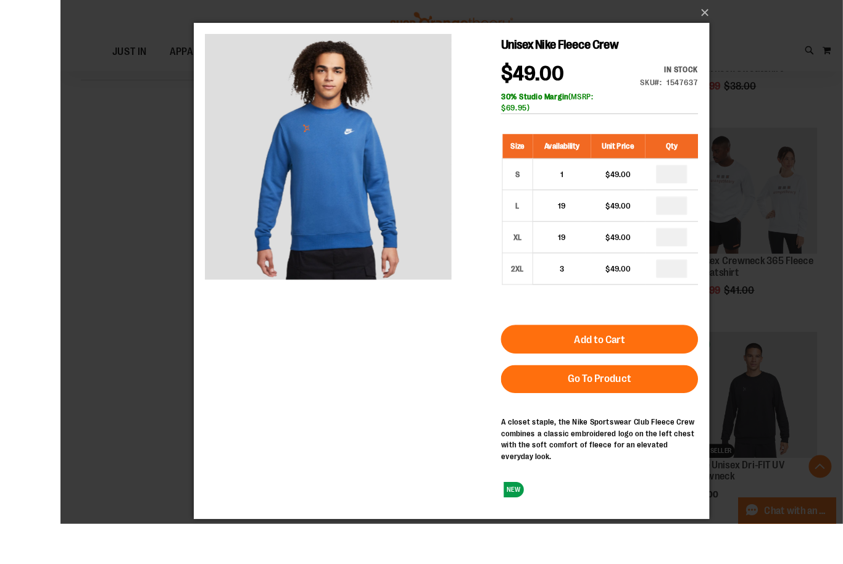
scroll to position [327, 0]
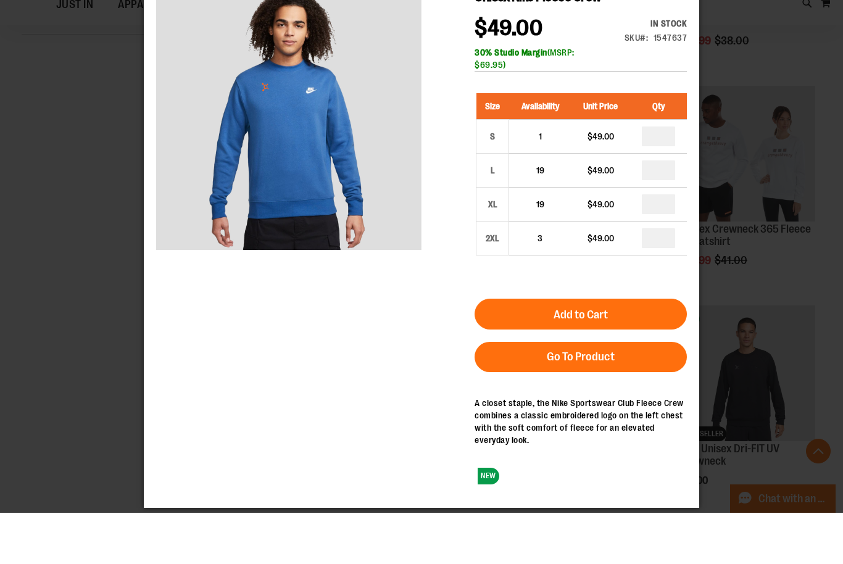
click at [692, 15] on main "Unisex Nike Fleece Crew $49.00 In stock Only %1 left SKU 1547637 30% Studio Mar…" at bounding box center [421, 239] width 555 height 533
drag, startPoint x: 95, startPoint y: 415, endPoint x: 95, endPoint y: 219, distance: 195.6
click at [95, 415] on div "×" at bounding box center [421, 282] width 843 height 564
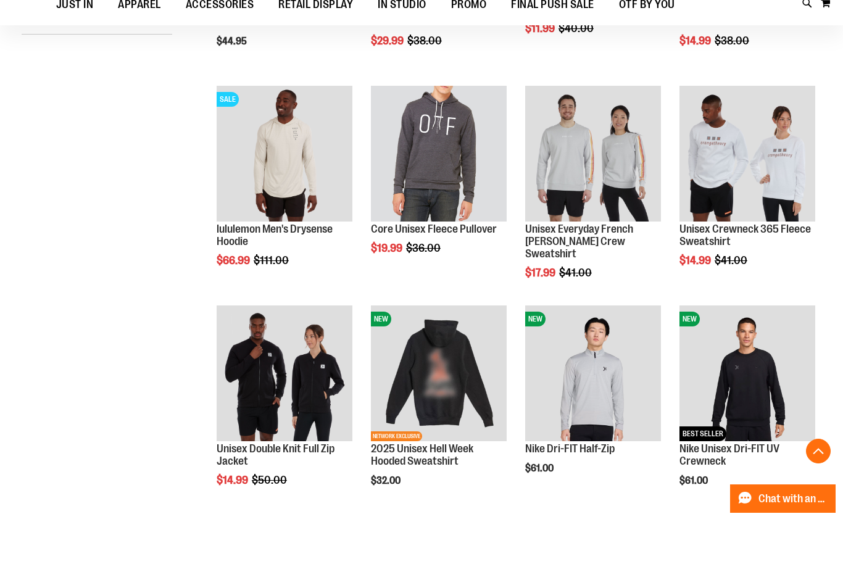
scroll to position [574, 0]
